Goal: Navigation & Orientation: Find specific page/section

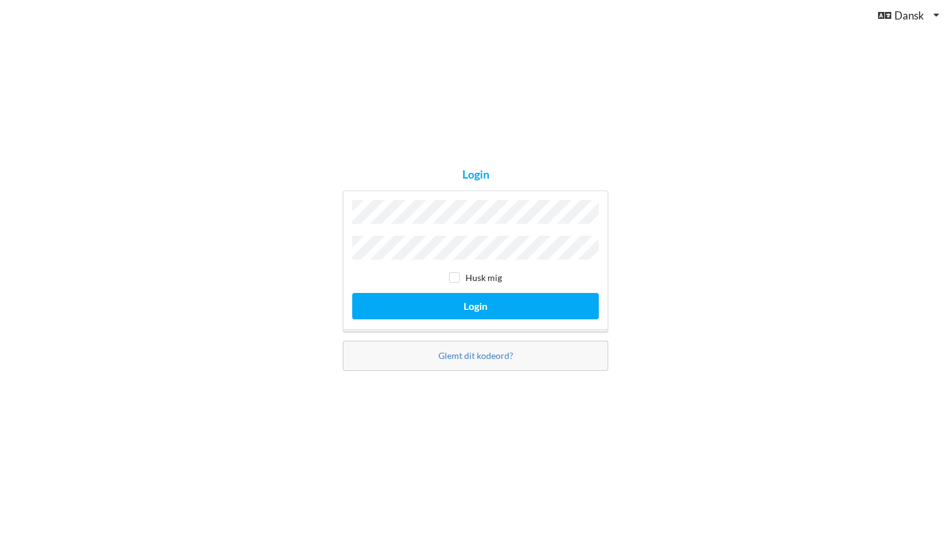
click at [475, 302] on button "Login" at bounding box center [475, 306] width 246 height 26
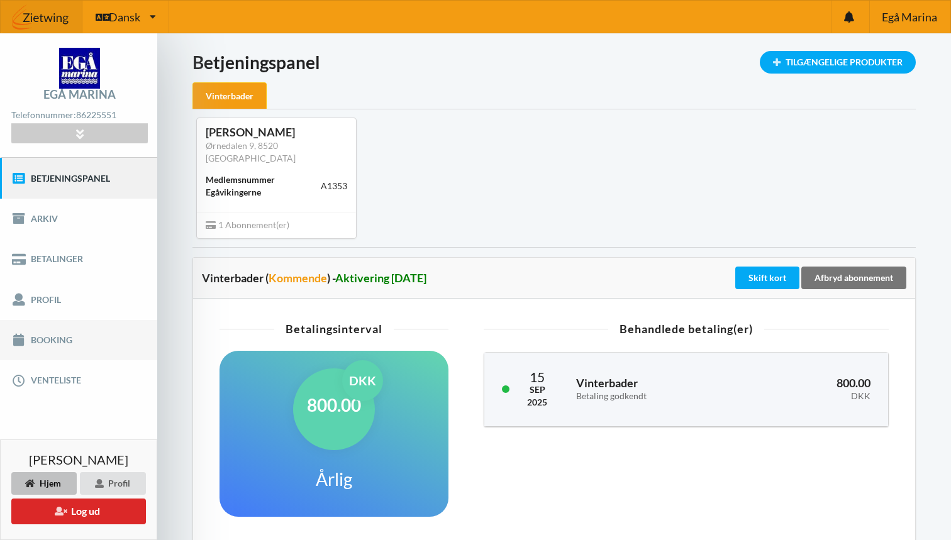
click at [55, 343] on link "Booking" at bounding box center [78, 340] width 157 height 40
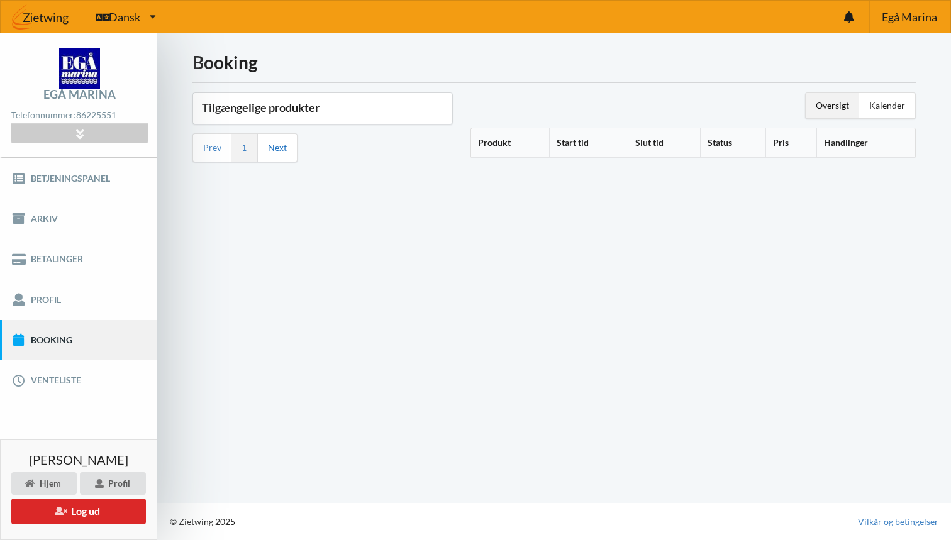
click at [273, 152] on link "Next" at bounding box center [277, 147] width 19 height 11
click at [79, 134] on icon at bounding box center [79, 133] width 14 height 11
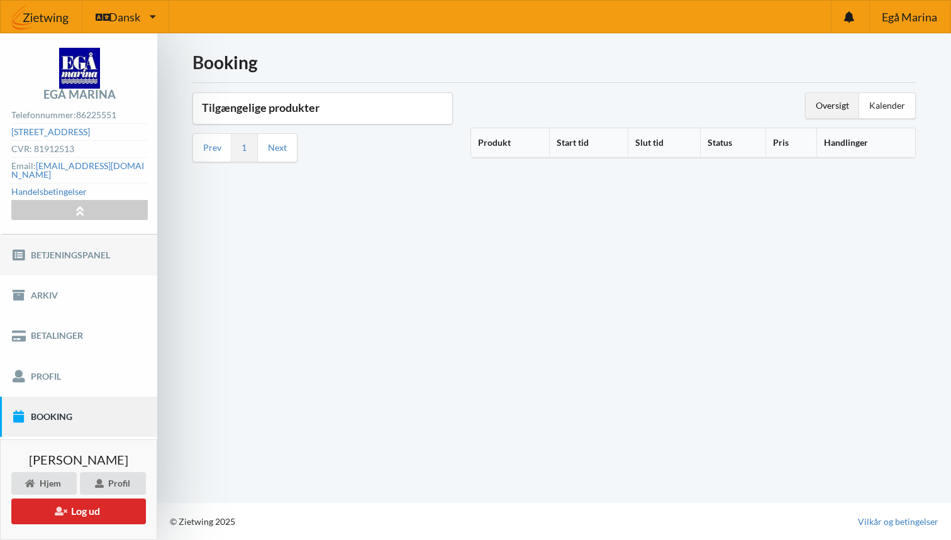
click at [78, 246] on link "Betjeningspanel" at bounding box center [78, 255] width 157 height 40
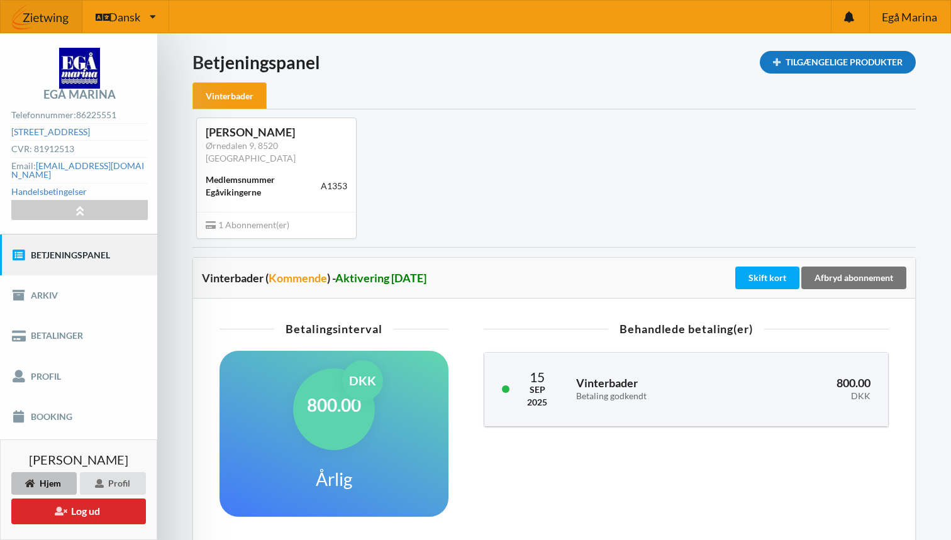
click at [771, 63] on icon at bounding box center [776, 62] width 11 height 8
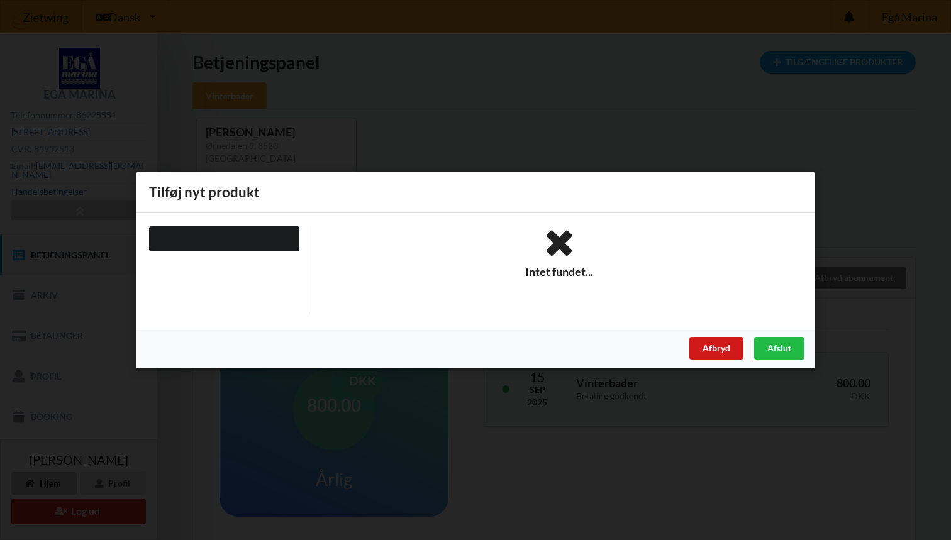
click at [728, 345] on div "Afbryd" at bounding box center [716, 347] width 54 height 23
